Goal: Transaction & Acquisition: Register for event/course

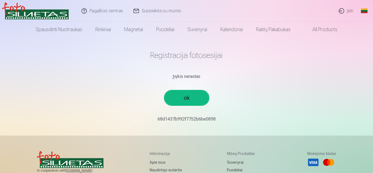
click at [185, 96] on link "ok" at bounding box center [187, 98] width 44 height 14
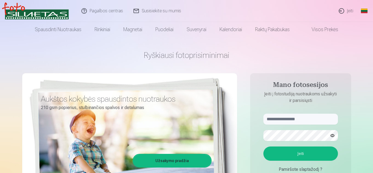
click at [169, 161] on link "Užsakymo pradžia" at bounding box center [171, 161] width 77 height 12
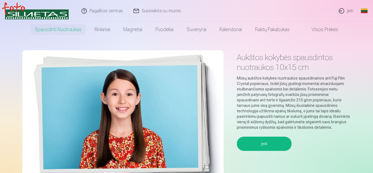
click at [255, 138] on button "Įeiti" at bounding box center [264, 144] width 55 height 14
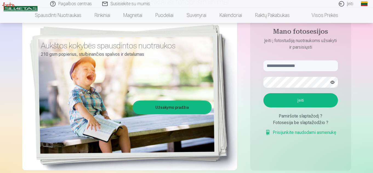
scroll to position [55, 0]
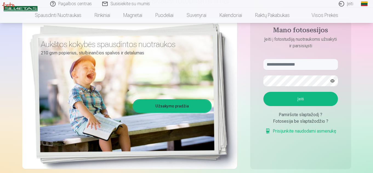
click at [305, 100] on button "Įeiti" at bounding box center [300, 99] width 74 height 14
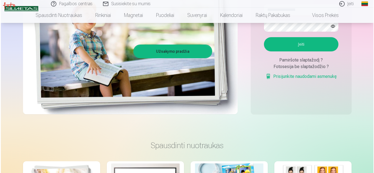
scroll to position [0, 0]
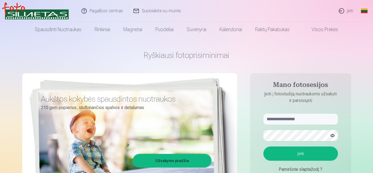
click at [350, 11] on link "Įeiti" at bounding box center [345, 11] width 25 height 22
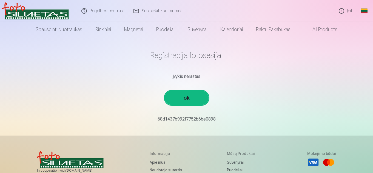
click at [198, 100] on link "ok" at bounding box center [187, 98] width 44 height 14
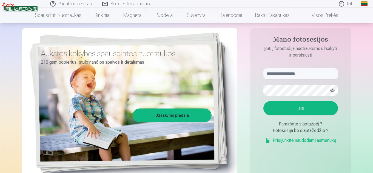
scroll to position [55, 0]
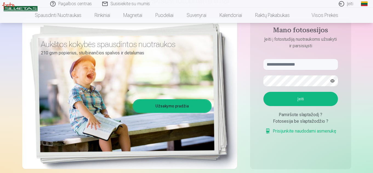
click at [318, 122] on div "Fotosesija be slaptažodžio ?" at bounding box center [300, 121] width 74 height 7
click at [312, 132] on link "Prisijunkite naudodami asmenukę" at bounding box center [300, 131] width 71 height 7
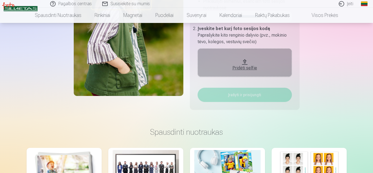
scroll to position [110, 0]
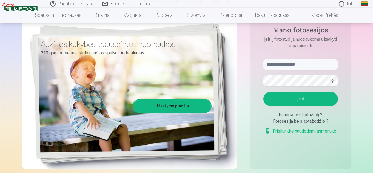
scroll to position [27, 0]
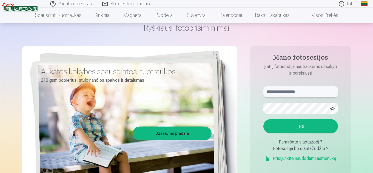
click at [292, 93] on input "text" at bounding box center [300, 92] width 74 height 11
click at [300, 91] on input "text" at bounding box center [300, 92] width 74 height 11
click at [299, 128] on button "Įeiti" at bounding box center [300, 126] width 74 height 14
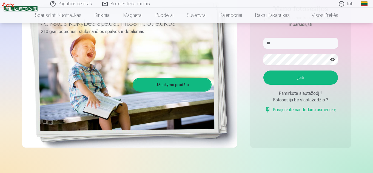
scroll to position [82, 0]
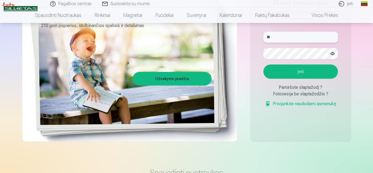
click at [284, 38] on input "**" at bounding box center [300, 37] width 74 height 11
type input "*"
click at [348, 4] on link "Įeiti" at bounding box center [345, 4] width 25 height 8
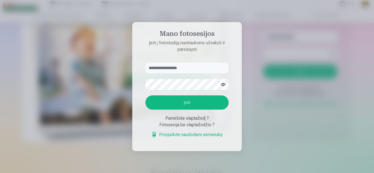
click at [183, 120] on div "Pamiršote slaptažodį ?" at bounding box center [186, 118] width 83 height 7
click at [249, 32] on div at bounding box center [187, 86] width 374 height 173
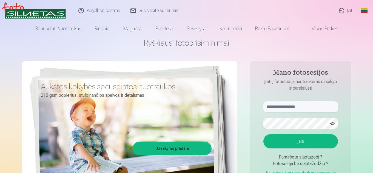
scroll to position [0, 0]
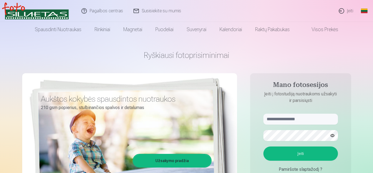
click at [342, 10] on link "Įeiti" at bounding box center [345, 11] width 25 height 22
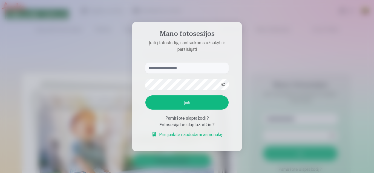
click at [280, 41] on div at bounding box center [187, 86] width 374 height 173
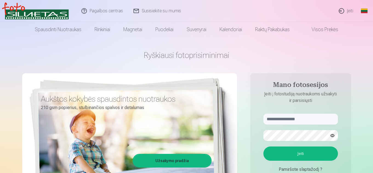
click at [363, 10] on link "Global" at bounding box center [363, 11] width 11 height 22
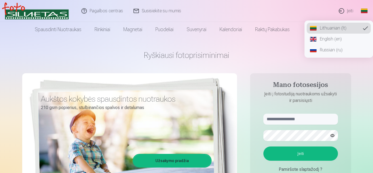
click at [325, 11] on div "Pagalbos centras Susisiekite su mumis Įeiti Global Lithuanian (lt) English (en)…" at bounding box center [186, 11] width 373 height 22
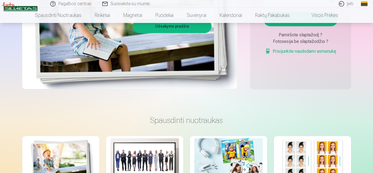
scroll to position [137, 0]
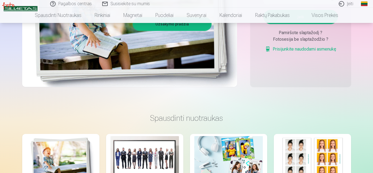
click at [283, 41] on div "Fotosesija be slaptažodžio ?" at bounding box center [300, 39] width 74 height 7
click at [327, 39] on div "Fotosesija be slaptažodžio ?" at bounding box center [300, 39] width 74 height 7
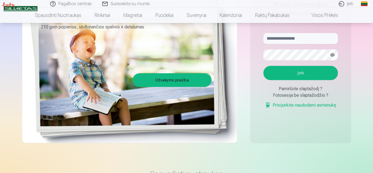
scroll to position [82, 0]
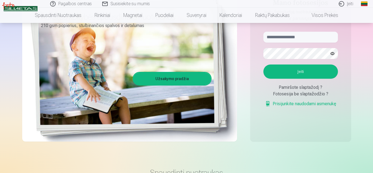
click at [306, 88] on div "Pamiršote slaptažodį ?" at bounding box center [300, 87] width 74 height 7
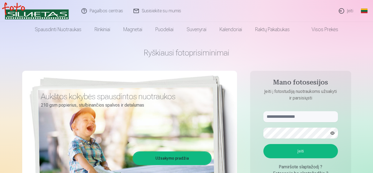
scroll to position [0, 0]
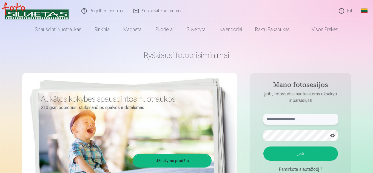
click at [317, 118] on input "text" at bounding box center [300, 119] width 74 height 11
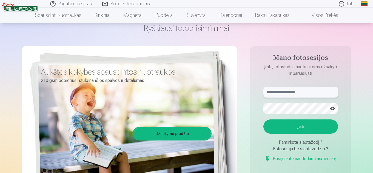
scroll to position [27, 0]
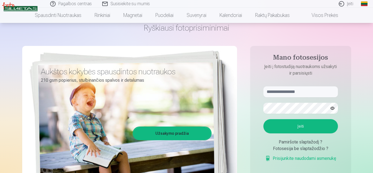
click at [307, 143] on div "Pamiršote slaptažodį ?" at bounding box center [300, 142] width 74 height 7
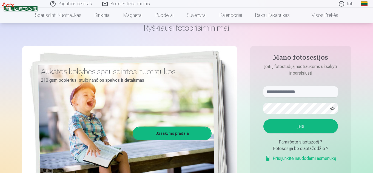
click at [342, 144] on form "Kažkas nutiko ne taip. Bandykite dar kartą. Įeiti Pamiršote slaptažodį ? Fotose…" at bounding box center [300, 127] width 85 height 81
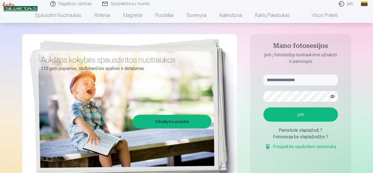
scroll to position [0, 0]
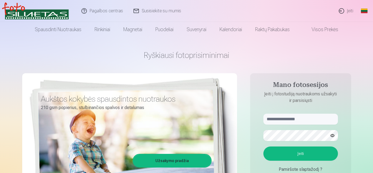
click at [341, 11] on link "Įeiti" at bounding box center [345, 11] width 25 height 22
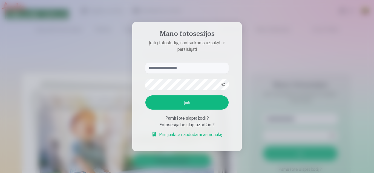
click at [270, 72] on div at bounding box center [187, 86] width 374 height 173
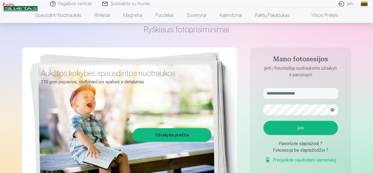
scroll to position [55, 0]
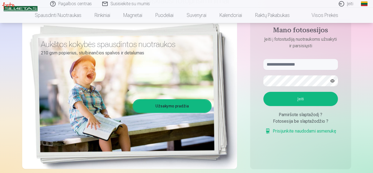
click at [172, 105] on link "Užsakymo pradžia" at bounding box center [171, 106] width 77 height 12
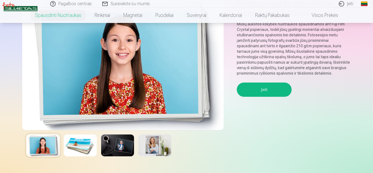
scroll to position [55, 0]
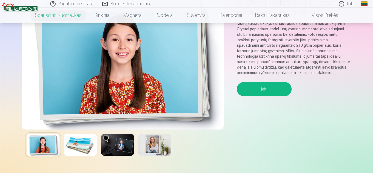
click at [260, 90] on button "Įeiti" at bounding box center [264, 89] width 55 height 14
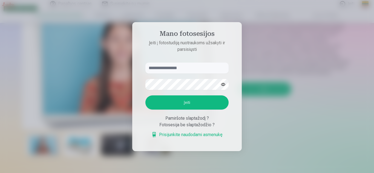
click at [349, 123] on div at bounding box center [187, 86] width 374 height 173
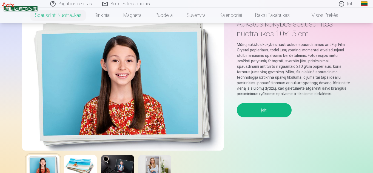
scroll to position [0, 0]
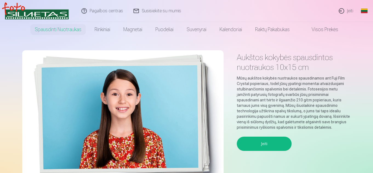
click at [134, 104] on img at bounding box center [122, 117] width 201 height 134
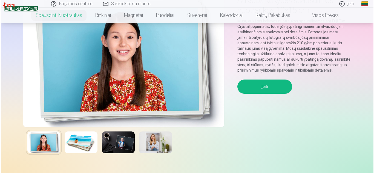
scroll to position [27, 0]
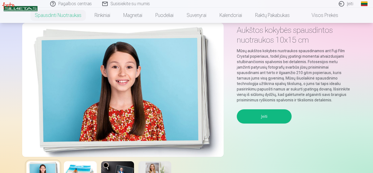
click at [265, 118] on button "Įeiti" at bounding box center [264, 117] width 55 height 14
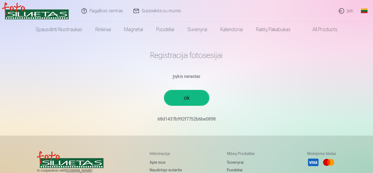
click at [205, 120] on p "68d1437b992f7752b6be0898￼" at bounding box center [187, 119] width 320 height 7
click at [322, 30] on link "All products" at bounding box center [320, 29] width 47 height 15
click at [187, 99] on link "ok" at bounding box center [187, 98] width 44 height 14
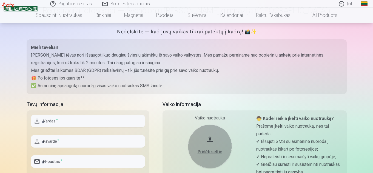
scroll to position [55, 0]
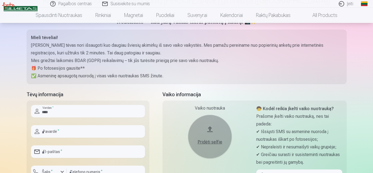
type input "********"
type input "**********"
type input "*********"
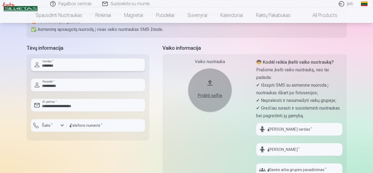
scroll to position [137, 0]
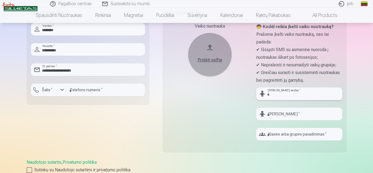
click at [280, 94] on input "text" at bounding box center [299, 94] width 86 height 13
type input "*"
type input "******"
click at [283, 111] on input "text" at bounding box center [299, 114] width 86 height 13
type input "*******"
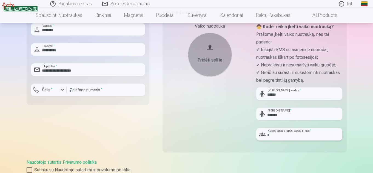
click at [287, 136] on input "text" at bounding box center [299, 134] width 86 height 13
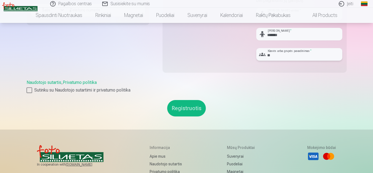
scroll to position [219, 0]
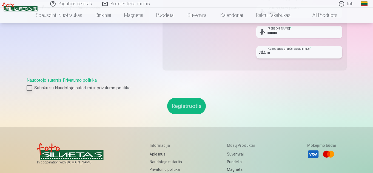
type input "**"
click at [27, 87] on div at bounding box center [29, 87] width 5 height 5
click at [195, 107] on button "Registruotis" at bounding box center [186, 106] width 39 height 16
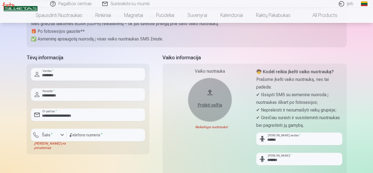
scroll to position [82, 0]
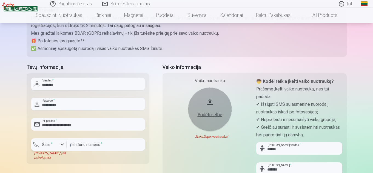
click at [61, 143] on div "button" at bounding box center [62, 145] width 7 height 7
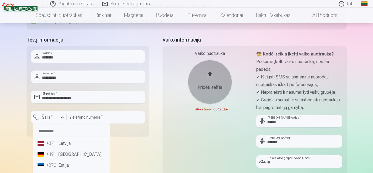
scroll to position [27, 0]
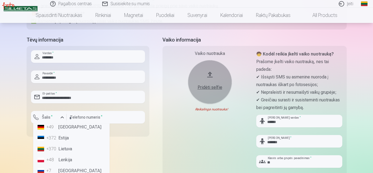
click at [66, 152] on li "+370 Lietuva" at bounding box center [71, 149] width 72 height 11
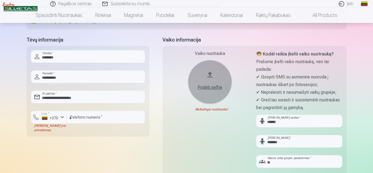
click at [211, 73] on button "Pridėti selfie" at bounding box center [210, 82] width 44 height 44
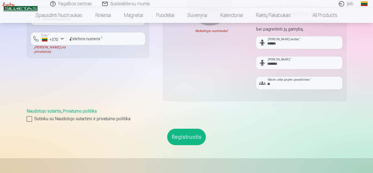
scroll to position [192, 0]
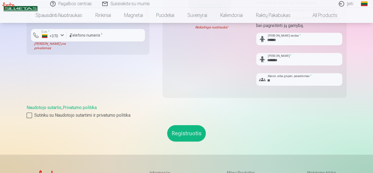
click at [181, 134] on button "Registruotis" at bounding box center [186, 133] width 39 height 16
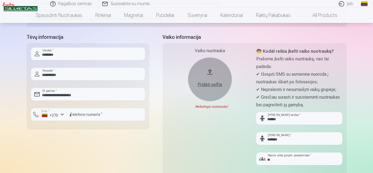
scroll to position [110, 0]
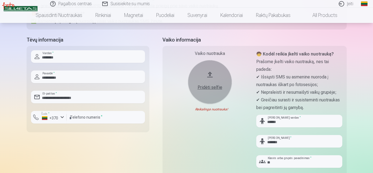
click at [212, 87] on div "Pridėti selfie" at bounding box center [209, 87] width 33 height 7
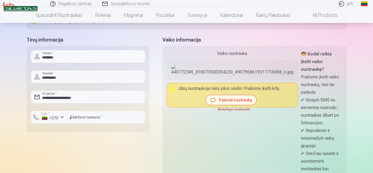
click at [222, 105] on button "Pakeisti nuotrauką" at bounding box center [231, 100] width 50 height 10
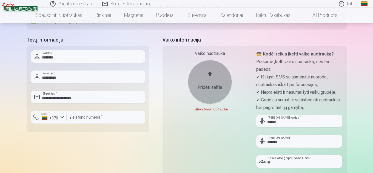
click at [215, 87] on div "Pridėti selfie" at bounding box center [209, 87] width 33 height 7
click at [216, 88] on div "Pridėti selfie" at bounding box center [209, 87] width 33 height 7
click at [216, 87] on div "Pridėti selfie" at bounding box center [209, 87] width 33 height 7
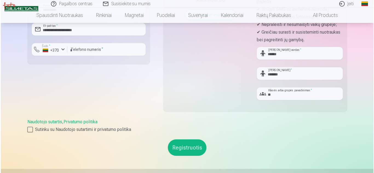
scroll to position [192, 0]
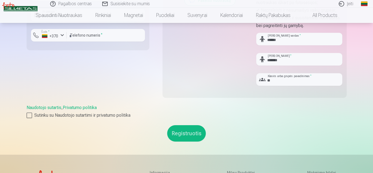
click at [186, 133] on button "Registruotis" at bounding box center [186, 133] width 39 height 16
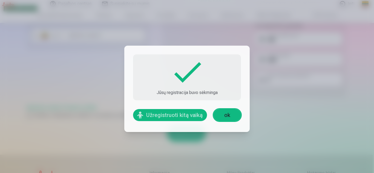
click at [234, 116] on link "ok" at bounding box center [227, 115] width 27 height 12
